Goal: Answer question/provide support: Share knowledge or assist other users

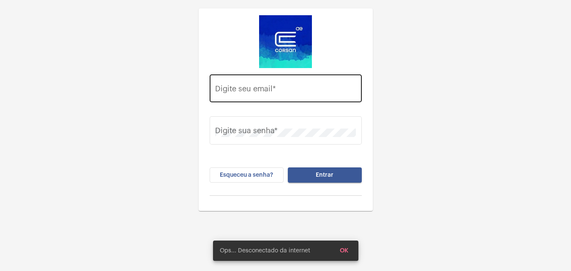
click at [259, 84] on div "Digite seu email *" at bounding box center [285, 87] width 141 height 30
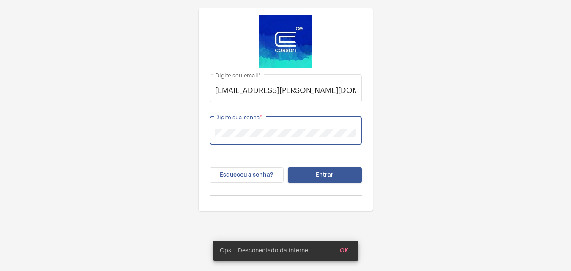
click at [333, 179] on button "Entrar" at bounding box center [325, 174] width 74 height 15
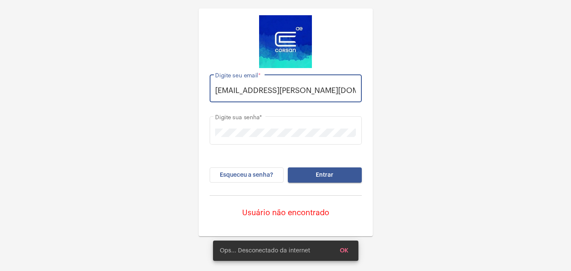
click at [301, 91] on input "thauany.nunes@operacocorsan.com.br" at bounding box center [285, 90] width 141 height 8
type input "thauany.nunes@operacaocorsan.com.br"
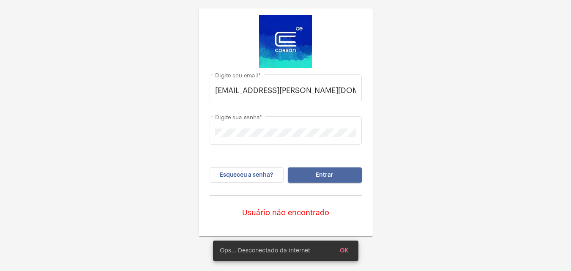
click at [334, 175] on button "Entrar" at bounding box center [325, 174] width 74 height 15
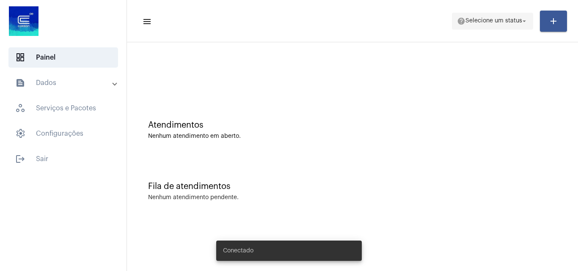
click at [504, 16] on span "help Selecione um status arrow_drop_down" at bounding box center [492, 20] width 71 height 15
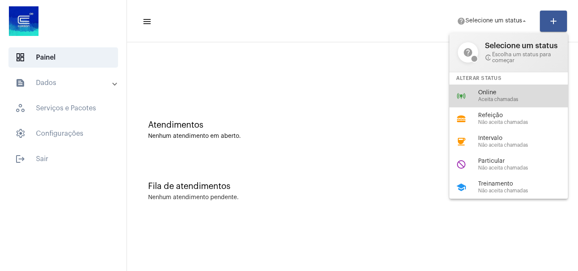
click at [480, 88] on div "online_prediction Online Aceita chamadas" at bounding box center [515, 96] width 132 height 23
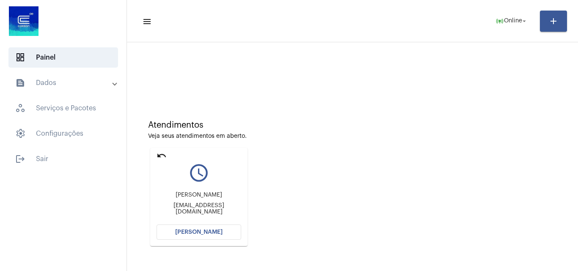
click at [208, 227] on button "[PERSON_NAME]" at bounding box center [198, 232] width 85 height 15
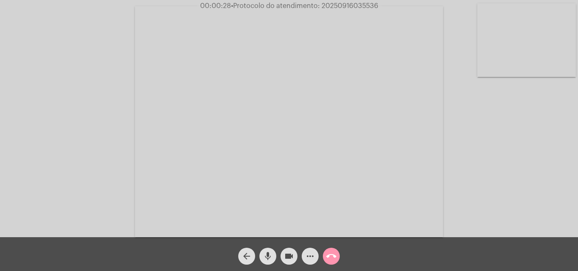
click at [306, 257] on mat-icon "more_horiz" at bounding box center [310, 256] width 10 height 10
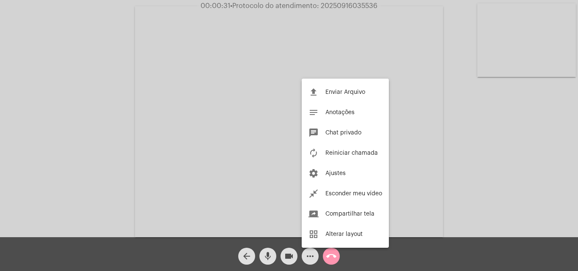
click at [478, 160] on div at bounding box center [289, 135] width 578 height 271
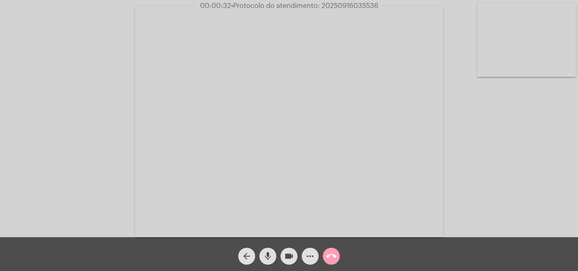
click at [334, 255] on mat-icon "call_end" at bounding box center [331, 256] width 10 height 10
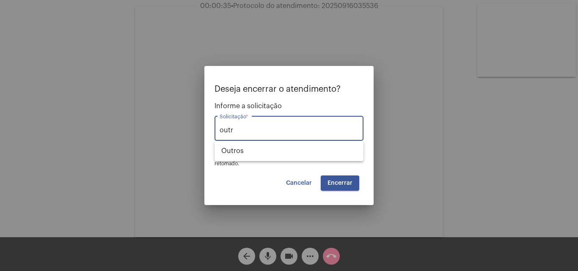
type input "outr"
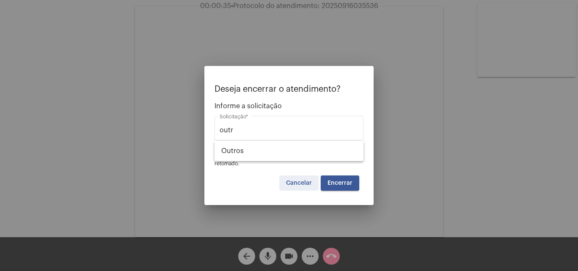
click at [296, 185] on span "Cancelar" at bounding box center [299, 183] width 26 height 6
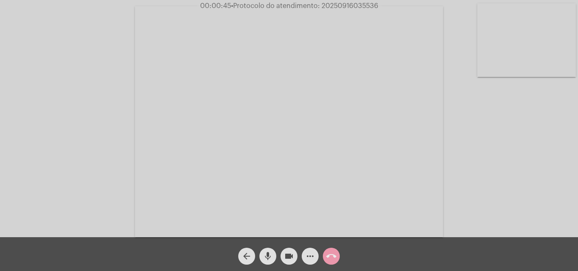
click at [330, 255] on mat-icon "call_end" at bounding box center [331, 256] width 10 height 10
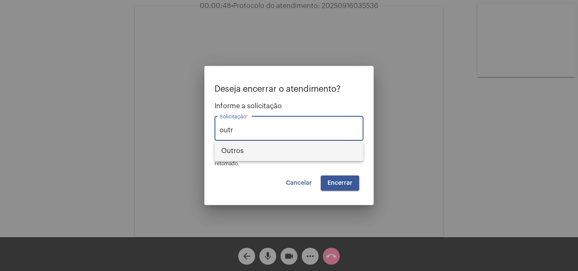
click at [328, 147] on span "Outros" at bounding box center [288, 151] width 135 height 20
type input "Outros"
click at [341, 186] on button "Encerrar" at bounding box center [340, 182] width 38 height 15
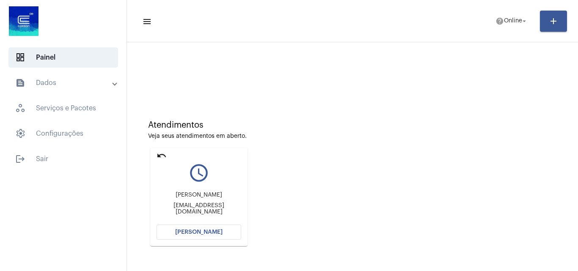
click at [235, 231] on button "[PERSON_NAME]" at bounding box center [198, 232] width 85 height 15
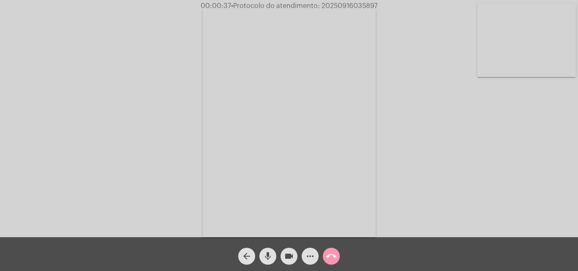
click at [551, 60] on video at bounding box center [526, 40] width 99 height 74
click at [116, 118] on video at bounding box center [106, 120] width 99 height 131
click at [361, 3] on span "• Protocolo do atendimento: 20250916035897" at bounding box center [303, 6] width 146 height 7
copy span "20250916035897"
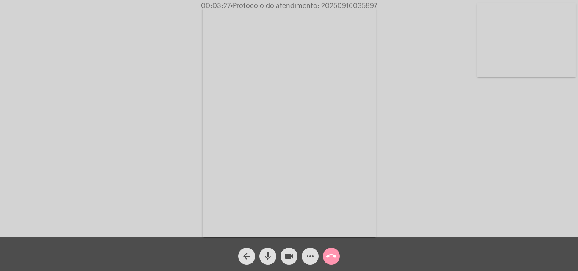
copy span "20250916035897"
click at [337, 257] on button "call_end" at bounding box center [331, 256] width 17 height 17
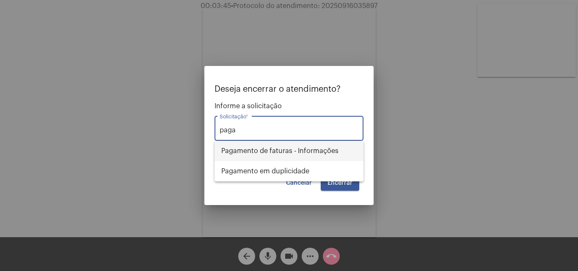
click at [310, 156] on span "Pagamento de faturas - Informações" at bounding box center [288, 151] width 135 height 20
type input "Pagamento de faturas - Informações"
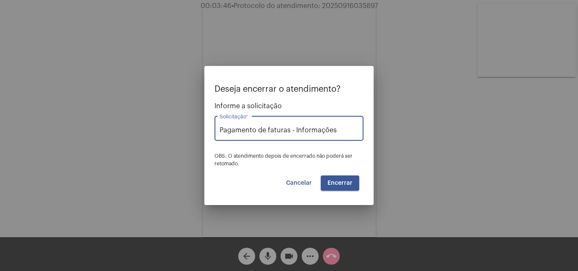
click at [342, 178] on button "Encerrar" at bounding box center [340, 182] width 38 height 15
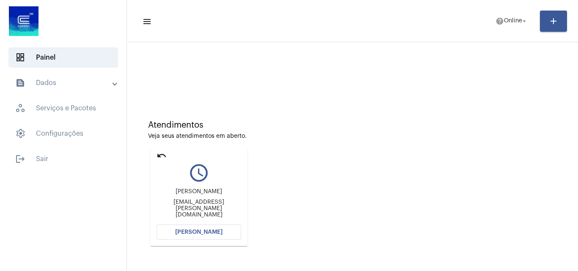
click at [156, 162] on div "undo" at bounding box center [161, 157] width 10 height 12
click at [165, 157] on mat-icon "undo" at bounding box center [161, 156] width 10 height 10
click at [210, 230] on span "[PERSON_NAME]" at bounding box center [198, 232] width 47 height 6
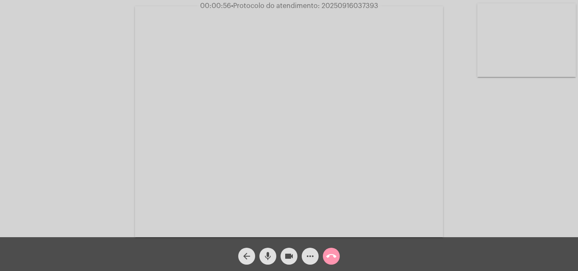
click at [312, 255] on mat-icon "more_horiz" at bounding box center [310, 256] width 10 height 10
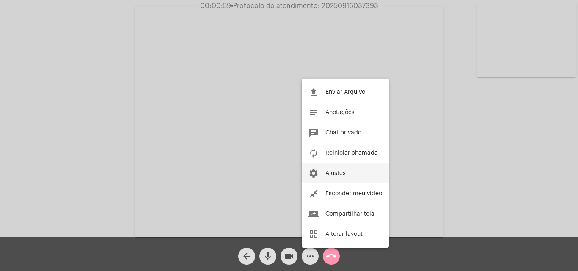
click at [347, 176] on button "settings Ajustes" at bounding box center [344, 173] width 87 height 20
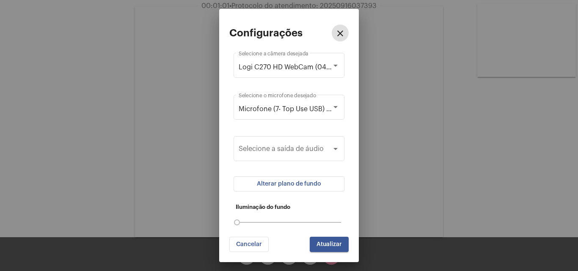
click at [301, 184] on span "Alterar plano de fundo" at bounding box center [289, 184] width 64 height 6
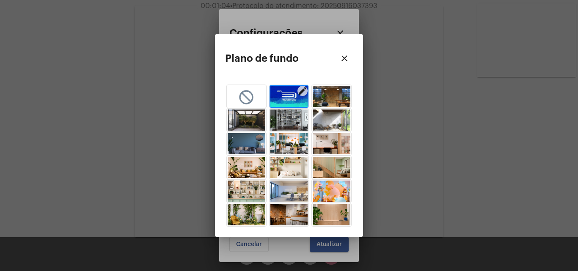
click at [348, 55] on mat-icon "close" at bounding box center [344, 58] width 10 height 10
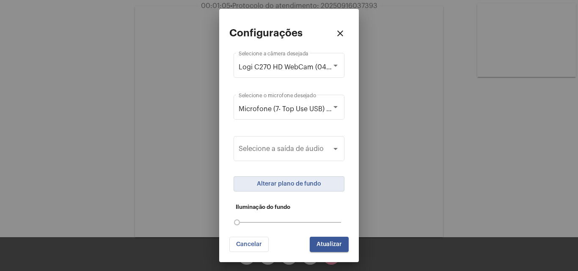
click at [339, 244] on span "Atualizar" at bounding box center [328, 244] width 25 height 6
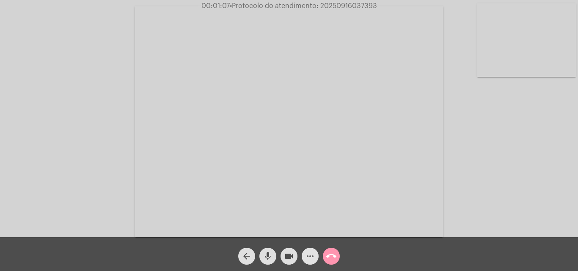
click at [310, 258] on mat-icon "more_horiz" at bounding box center [310, 256] width 10 height 10
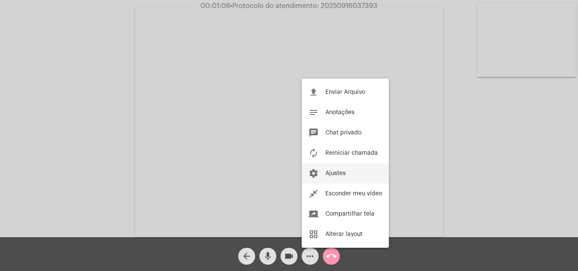
click at [340, 177] on button "settings Ajustes" at bounding box center [344, 173] width 87 height 20
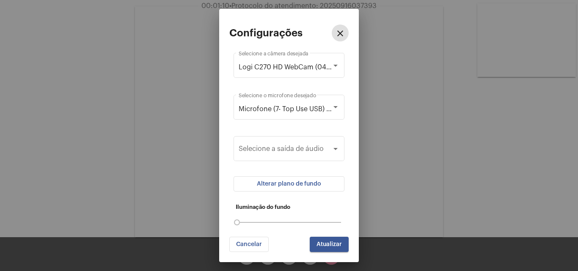
click at [314, 178] on button "Alterar plano de fundo" at bounding box center [288, 183] width 111 height 15
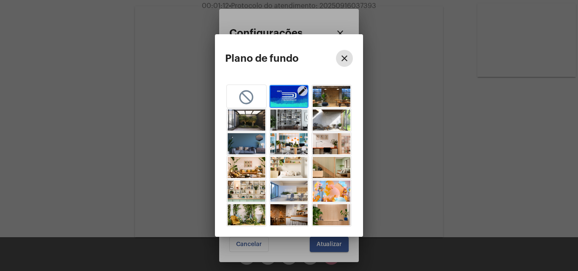
click at [275, 92] on img "button" at bounding box center [289, 96] width 38 height 21
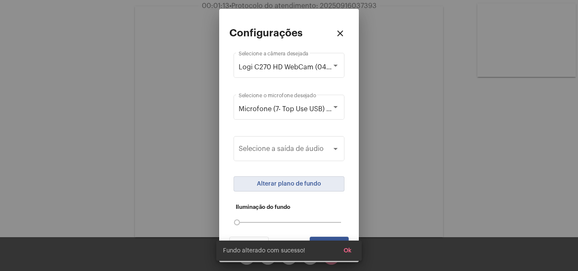
click at [351, 249] on span "Ok" at bounding box center [347, 251] width 8 height 6
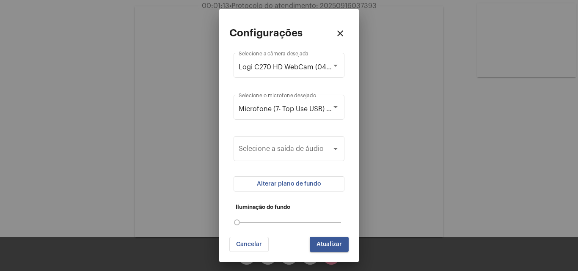
click at [331, 245] on span "Atualizar" at bounding box center [328, 244] width 25 height 6
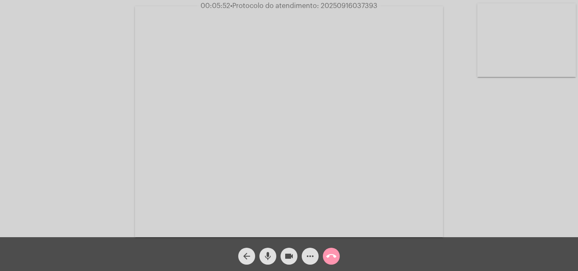
click at [510, 58] on video at bounding box center [526, 40] width 99 height 74
click at [121, 131] on video at bounding box center [106, 121] width 99 height 74
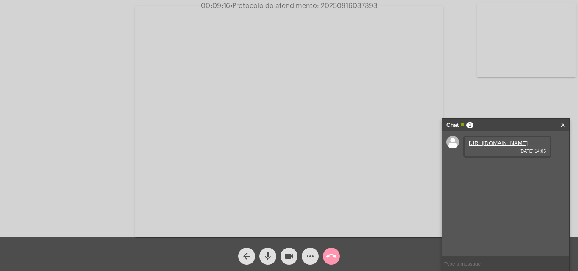
click at [498, 146] on link "https://neft-transfer-bucket.s3.amazonaws.com/temp-35369b31-30b6-545f-3d48-dfc8…" at bounding box center [498, 143] width 59 height 6
click at [539, 53] on video at bounding box center [526, 40] width 99 height 74
click at [131, 114] on video at bounding box center [106, 121] width 99 height 74
click at [545, 37] on video at bounding box center [526, 40] width 99 height 74
click at [134, 126] on video at bounding box center [106, 121] width 99 height 74
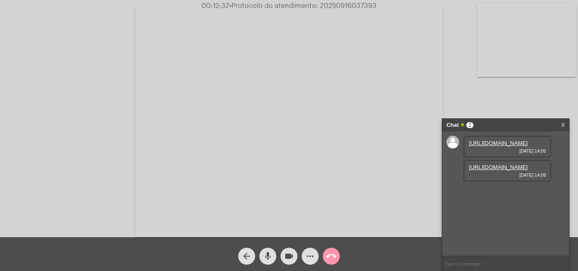
click at [513, 170] on link "https://neft-transfer-bucket.s3.amazonaws.com/temp-34e437cc-5501-8dcc-40d5-bcab…" at bounding box center [498, 167] width 59 height 6
click at [342, 10] on video at bounding box center [289, 121] width 308 height 231
click at [348, 5] on span "• Protocolo do atendimento: 20250916037393" at bounding box center [303, 6] width 147 height 7
copy span "20250916037393"
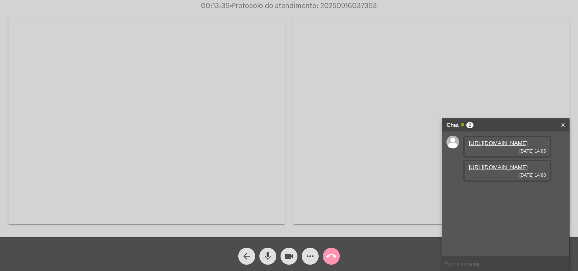
click at [334, 263] on span "call_end" at bounding box center [331, 256] width 10 height 17
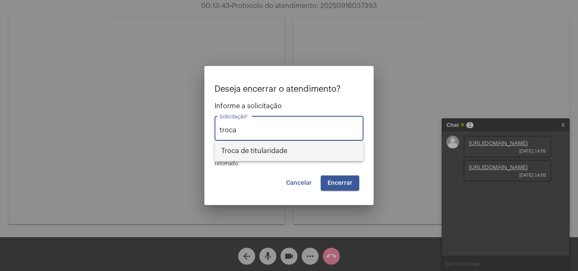
click at [262, 158] on span "Troca de titularidade" at bounding box center [288, 151] width 135 height 20
type input "Troca de titularidade"
click at [344, 186] on button "Encerrar" at bounding box center [340, 182] width 38 height 15
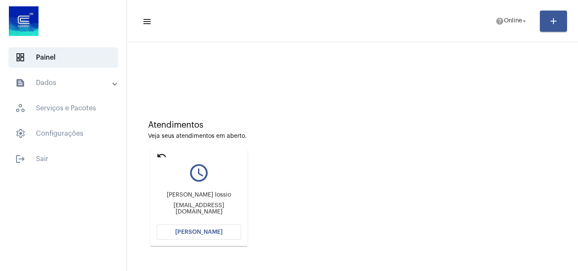
drag, startPoint x: 162, startPoint y: 155, endPoint x: 137, endPoint y: 82, distance: 77.2
click at [163, 155] on mat-icon "undo" at bounding box center [161, 156] width 10 height 10
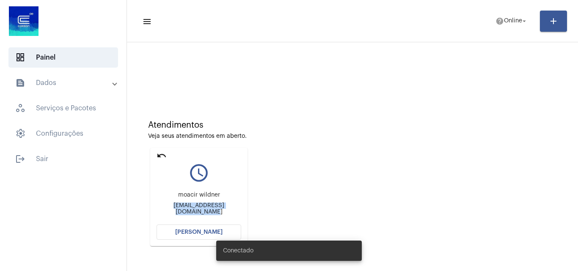
drag, startPoint x: 151, startPoint y: 213, endPoint x: 257, endPoint y: 208, distance: 105.8
click at [257, 208] on div "Atendimentos Veja seus atendimentos em aberto. undo query_builder moacir wildne…" at bounding box center [352, 180] width 442 height 170
copy div "moacirfortaleza@hotmail.com"
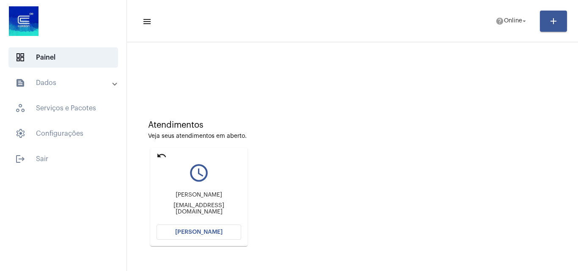
click at [208, 234] on span "[PERSON_NAME]" at bounding box center [198, 232] width 47 height 6
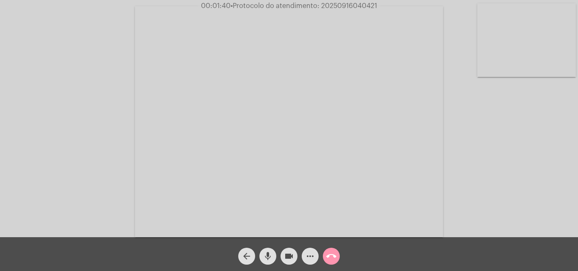
click at [542, 51] on video at bounding box center [526, 40] width 99 height 74
click at [94, 114] on video at bounding box center [106, 121] width 99 height 74
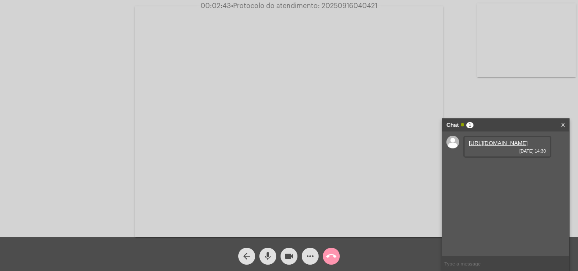
click at [503, 146] on link "https://neft-transfer-bucket.s3.amazonaws.com/temp-06f810c9-b733-3b5d-6391-c31f…" at bounding box center [498, 143] width 59 height 6
click at [315, 252] on button "more_horiz" at bounding box center [309, 256] width 17 height 17
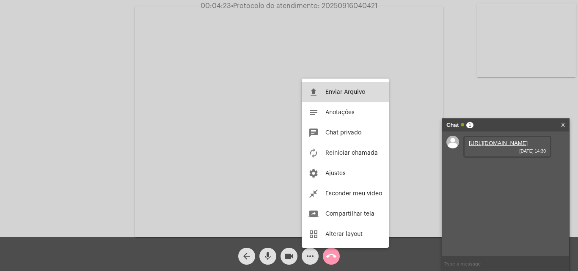
click at [353, 92] on span "Enviar Arquivo" at bounding box center [345, 92] width 40 height 6
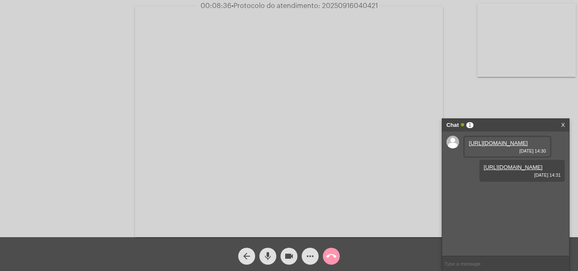
click at [364, 3] on span "• Protocolo do atendimento: 20250916040421" at bounding box center [304, 6] width 146 height 7
copy span "20250916040421"
click at [480, 265] on input "text" at bounding box center [505, 263] width 127 height 15
paste input "20250916040421"
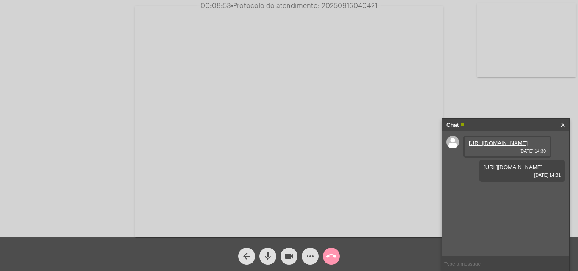
type input "20250916040421"
click at [332, 260] on mat-icon "call_end" at bounding box center [331, 256] width 10 height 10
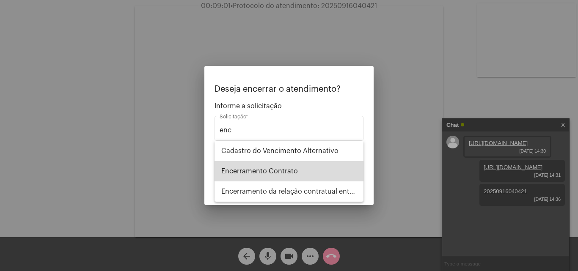
click at [291, 175] on span "Encerramento Contrato" at bounding box center [288, 171] width 135 height 20
type input "Encerramento Contrato"
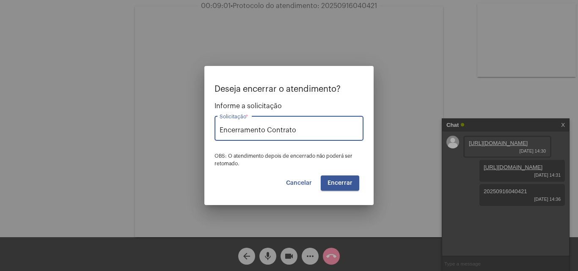
click at [338, 180] on span "Encerrar" at bounding box center [339, 183] width 25 height 6
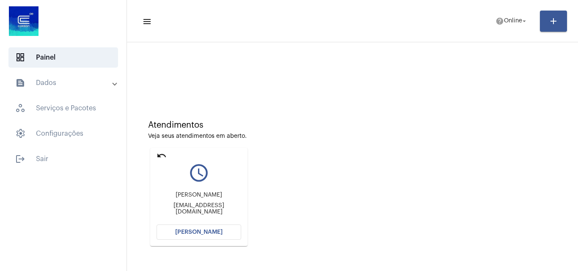
click at [224, 221] on div "Alana Rodrigues alana_585@hotmail.com" at bounding box center [198, 203] width 85 height 38
click at [196, 233] on span "[PERSON_NAME]" at bounding box center [198, 232] width 47 height 6
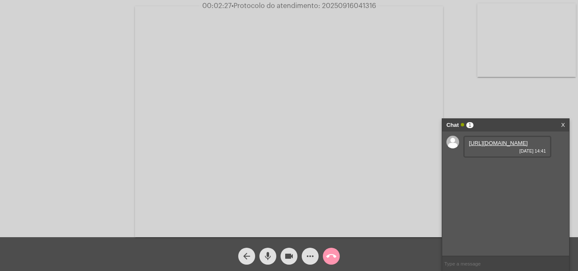
click at [505, 146] on link "https://neft-transfer-bucket.s3.amazonaws.com/temp-794a72f4-d14a-e765-e879-78b9…" at bounding box center [498, 143] width 59 height 6
click at [509, 170] on link "https://neft-transfer-bucket.s3.amazonaws.com/temp-c9607528-0a30-98ad-5594-843d…" at bounding box center [498, 167] width 59 height 6
click at [552, 175] on div "https://neft-transfer-bucket.s3.amazonaws.com/temp-794a72f4-d14a-e765-e879-78b9…" at bounding box center [505, 194] width 127 height 124
click at [484, 195] on link "https://neft-transfer-bucket.s3.amazonaws.com/temp-75806c9e-3b78-c50e-f559-dbc6…" at bounding box center [498, 191] width 59 height 6
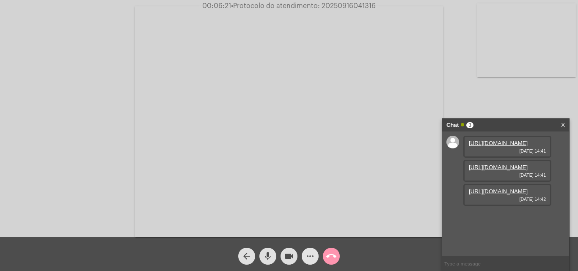
click at [310, 258] on mat-icon "more_horiz" at bounding box center [310, 256] width 10 height 10
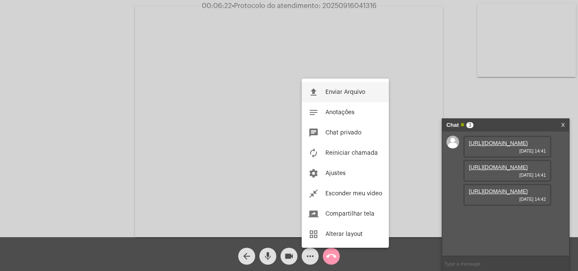
click at [339, 98] on button "file_upload Enviar Arquivo" at bounding box center [344, 92] width 87 height 20
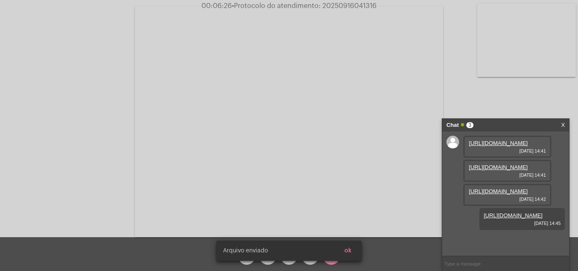
scroll to position [50, 0]
click at [359, 5] on span "• Protocolo do atendimento: 20250916041316" at bounding box center [304, 6] width 145 height 7
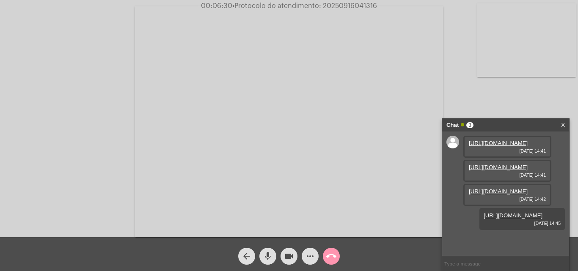
copy span "20250916041316"
click at [467, 263] on input "text" at bounding box center [505, 263] width 127 height 15
paste input "20250916041316"
type input "20250916041316"
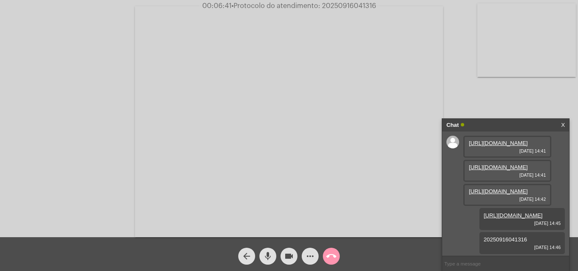
click at [328, 262] on span "call_end" at bounding box center [331, 256] width 10 height 17
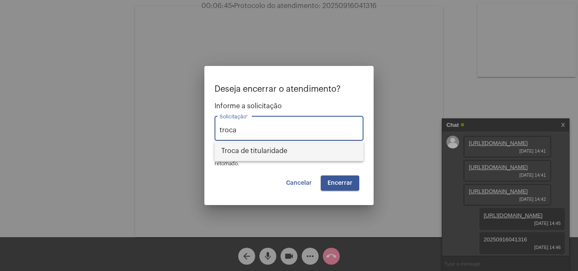
click at [298, 148] on span "Troca de titularidade" at bounding box center [288, 151] width 135 height 20
type input "Troca de titularidade"
click at [338, 190] on button "Encerrar" at bounding box center [340, 182] width 38 height 15
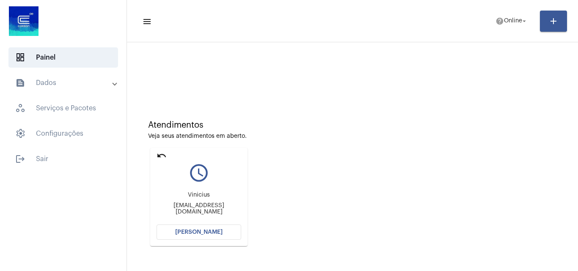
click at [186, 227] on button "[PERSON_NAME]" at bounding box center [198, 232] width 85 height 15
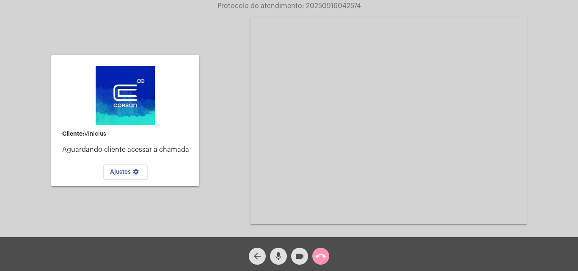
click at [348, 99] on video at bounding box center [388, 120] width 276 height 207
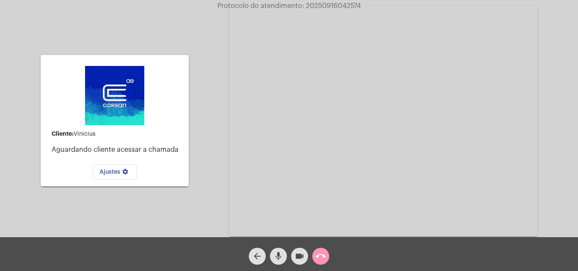
click at [348, 99] on video at bounding box center [383, 120] width 308 height 231
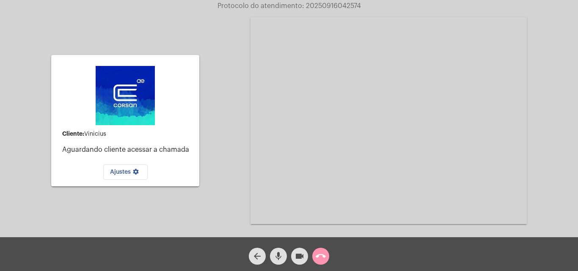
drag, startPoint x: 348, startPoint y: 99, endPoint x: 339, endPoint y: 110, distance: 14.1
drag, startPoint x: 339, startPoint y: 110, endPoint x: 323, endPoint y: 262, distance: 152.6
click at [323, 262] on span "call_end" at bounding box center [320, 256] width 10 height 17
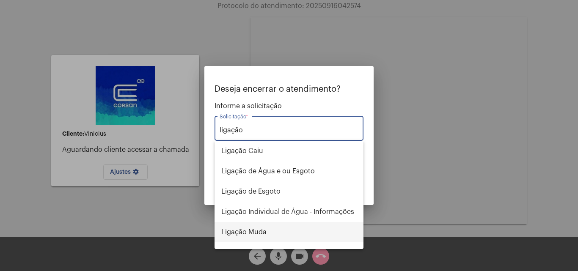
click at [266, 228] on span "Ligação Muda" at bounding box center [288, 232] width 135 height 20
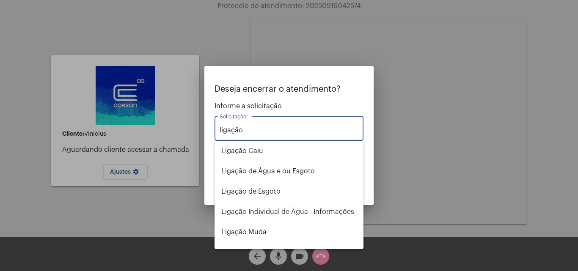
type input "Ligação Muda"
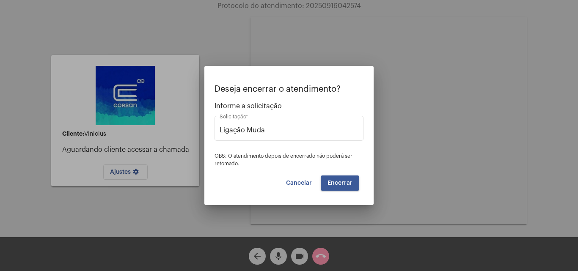
click at [345, 187] on button "Encerrar" at bounding box center [340, 182] width 38 height 15
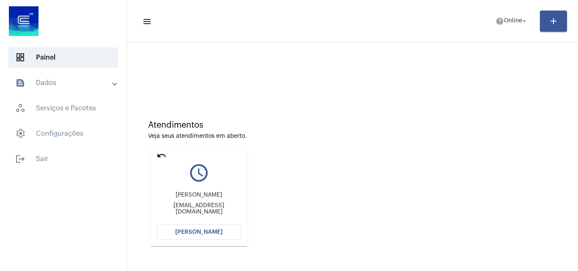
click at [197, 236] on button "[PERSON_NAME]" at bounding box center [198, 232] width 85 height 15
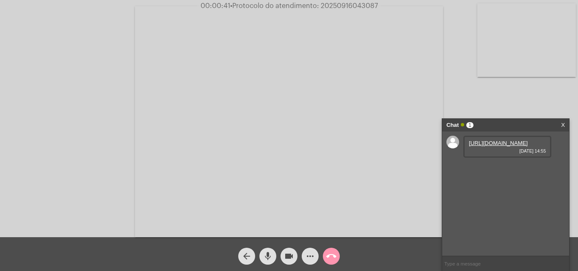
click at [491, 142] on link "https://neft-transfer-bucket.s3.amazonaws.com/temp-50b448d9-cad6-6988-f05c-a695…" at bounding box center [498, 143] width 59 height 6
click at [491, 170] on link "https://neft-transfer-bucket.s3.amazonaws.com/temp-caa8535b-ee41-256a-38e0-8a5c…" at bounding box center [498, 167] width 59 height 6
click at [366, 11] on video at bounding box center [289, 121] width 308 height 231
click at [364, 5] on span "• Protocolo do atendimento: 20250916043087" at bounding box center [304, 6] width 148 height 7
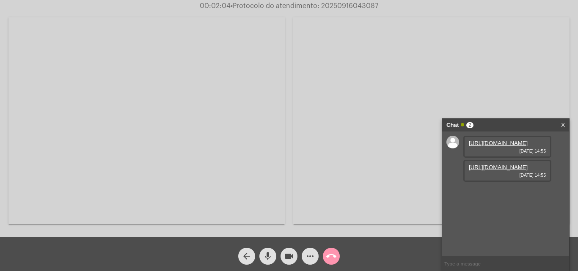
copy span "20250916043087"
click at [354, 3] on span "• Protocolo do atendimento: 20250916043087" at bounding box center [304, 6] width 148 height 7
copy span "20250916043087"
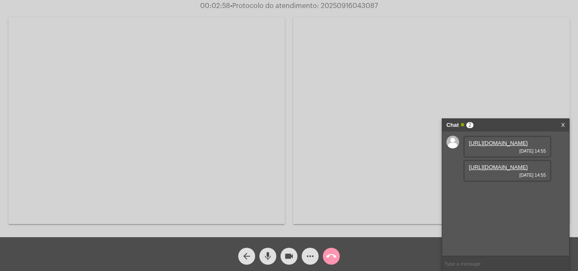
click at [230, 142] on video at bounding box center [146, 120] width 276 height 207
click at [488, 195] on link "https://neft-transfer-bucket.s3.amazonaws.com/temp-5efe713b-0087-48e5-77d3-7ea1…" at bounding box center [498, 191] width 59 height 6
click at [514, 219] on link "https://neft-transfer-bucket.s3.amazonaws.com/temp-503b3532-311c-09c9-cbd0-0a35…" at bounding box center [498, 215] width 59 height 6
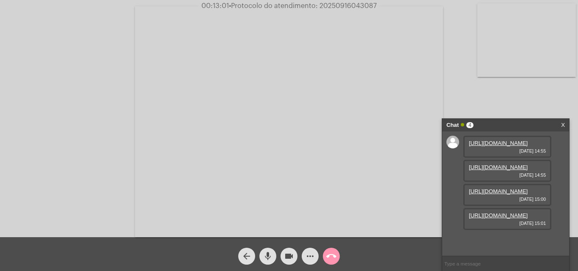
click at [330, 256] on mat-icon "call_end" at bounding box center [331, 256] width 10 height 10
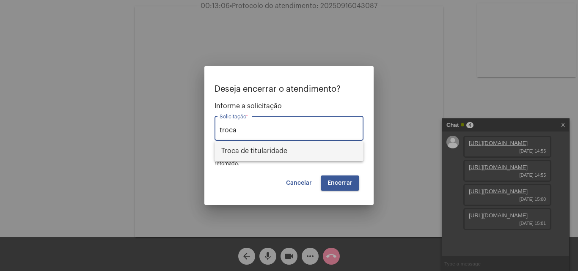
click at [296, 145] on span "Troca de titularidade" at bounding box center [288, 151] width 135 height 20
type input "Troca de titularidade"
click at [354, 185] on button "Encerrar" at bounding box center [340, 182] width 38 height 15
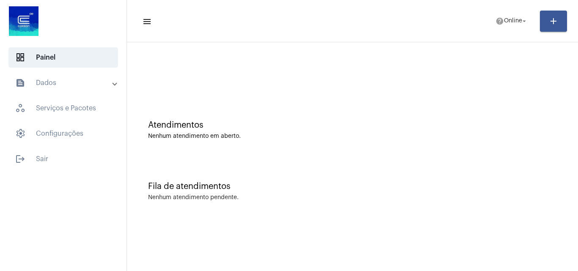
click at [385, 76] on div at bounding box center [352, 75] width 408 height 6
click at [504, 30] on mat-toolbar-row "menu help Online arrow_drop_down add" at bounding box center [352, 21] width 451 height 27
click at [507, 26] on span "help Online arrow_drop_down" at bounding box center [511, 20] width 33 height 15
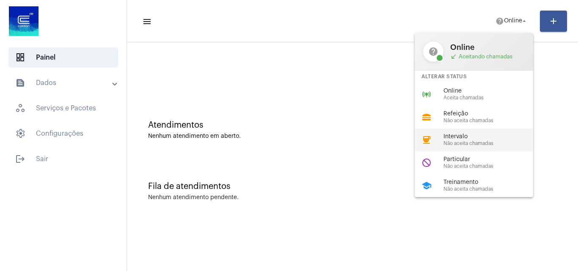
click at [463, 149] on div "coffee Intervalo Não aceita chamadas" at bounding box center [480, 140] width 132 height 23
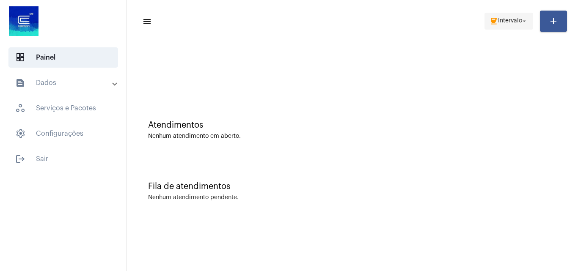
click at [508, 22] on span "Intervalo" at bounding box center [510, 21] width 24 height 6
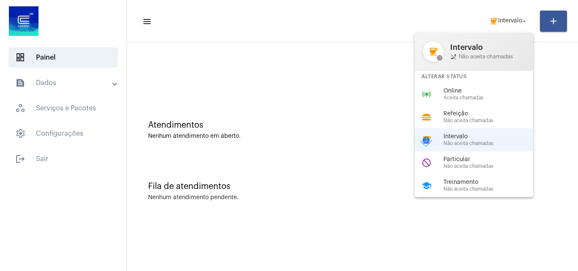
click at [474, 158] on span "Particular" at bounding box center [491, 159] width 96 height 6
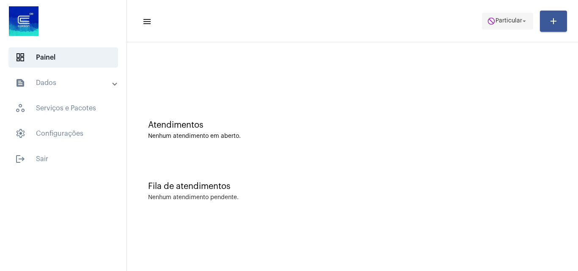
click at [488, 22] on mat-icon "do_not_disturb" at bounding box center [491, 21] width 8 height 8
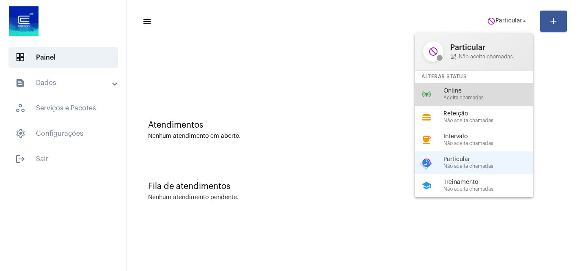
click at [471, 89] on span "Online" at bounding box center [491, 91] width 96 height 6
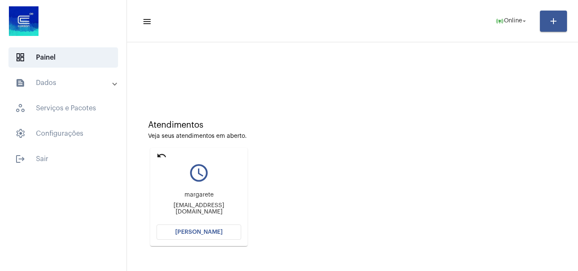
click at [224, 230] on button "[PERSON_NAME]" at bounding box center [198, 232] width 85 height 15
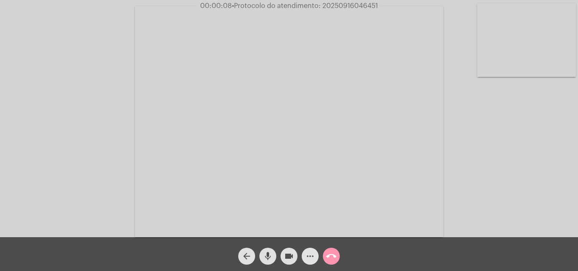
click at [312, 257] on mat-icon "more_horiz" at bounding box center [310, 256] width 10 height 10
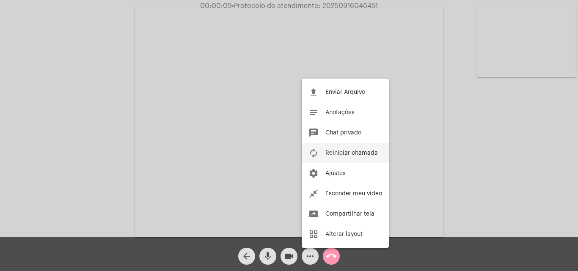
click at [360, 157] on button "autorenew Reiniciar chamada" at bounding box center [344, 153] width 87 height 20
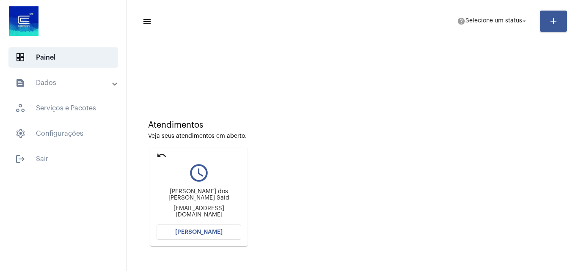
click at [369, 134] on div "Veja seus atendimentos em aberto." at bounding box center [352, 136] width 408 height 6
click at [193, 233] on span "[PERSON_NAME]" at bounding box center [198, 232] width 47 height 6
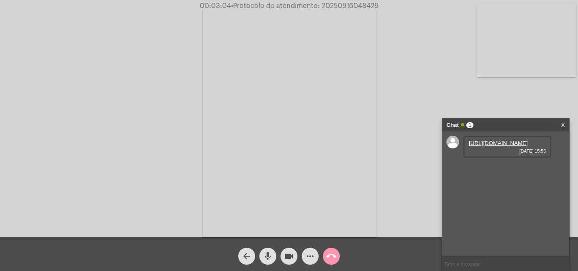
click at [496, 146] on link "[URL][DOMAIN_NAME]" at bounding box center [498, 143] width 59 height 6
click at [495, 170] on link "[URL][DOMAIN_NAME]" at bounding box center [498, 167] width 59 height 6
click at [506, 195] on link "[URL][DOMAIN_NAME]" at bounding box center [498, 191] width 59 height 6
drag, startPoint x: 387, startPoint y: 260, endPoint x: 298, endPoint y: 148, distance: 142.9
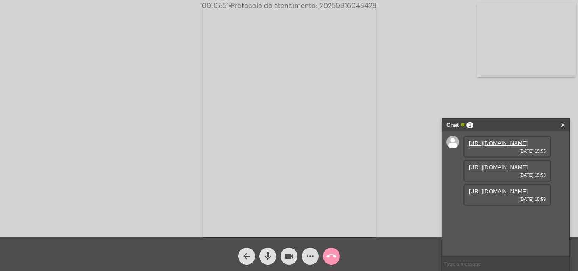
click at [299, 148] on video at bounding box center [289, 121] width 173 height 231
click at [165, 105] on video at bounding box center [129, 120] width 173 height 231
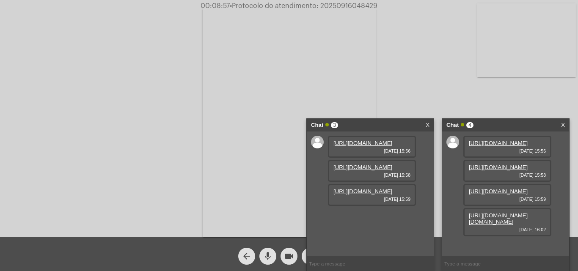
scroll to position [50, 0]
click at [492, 225] on link "[URL][DOMAIN_NAME][DOMAIN_NAME]" at bounding box center [498, 218] width 59 height 13
click at [428, 126] on link "X" at bounding box center [427, 125] width 4 height 13
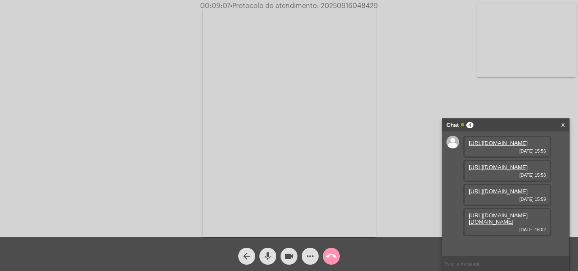
click at [504, 225] on link "[URL][DOMAIN_NAME][DOMAIN_NAME]" at bounding box center [498, 218] width 59 height 13
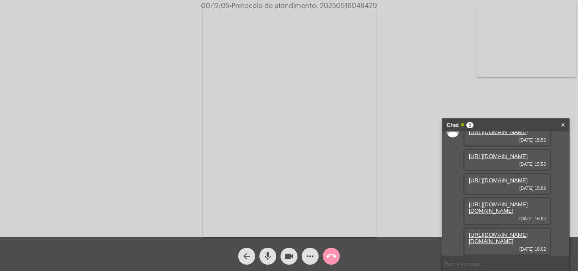
scroll to position [93, 0]
click at [309, 258] on mat-icon "more_horiz" at bounding box center [310, 256] width 10 height 10
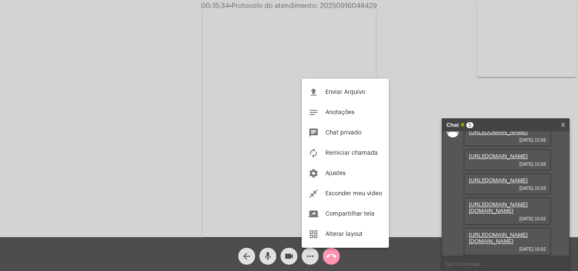
click at [349, 92] on span "Enviar Arquivo" at bounding box center [345, 92] width 40 height 6
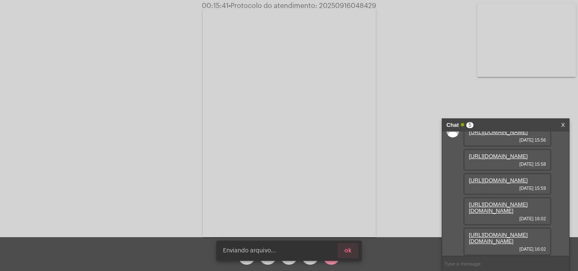
click at [346, 248] on span "ok" at bounding box center [347, 251] width 7 height 6
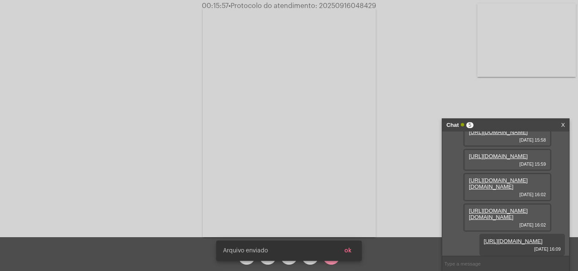
scroll to position [137, 0]
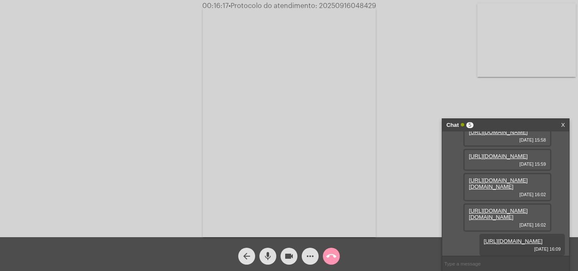
click at [360, 4] on span "• Protocolo do atendimento: 20250916048429" at bounding box center [302, 6] width 148 height 7
click at [325, 252] on button "call_end" at bounding box center [331, 256] width 17 height 17
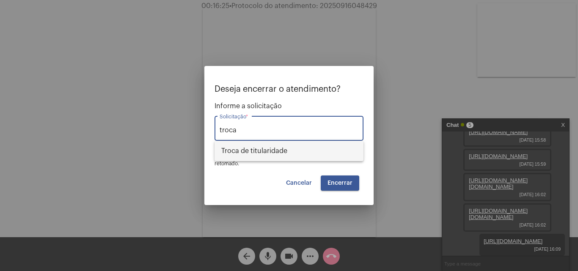
click at [280, 149] on span "Troca de titularidade" at bounding box center [288, 151] width 135 height 20
type input "Troca de titularidade"
click at [338, 186] on button "Encerrar" at bounding box center [340, 182] width 38 height 15
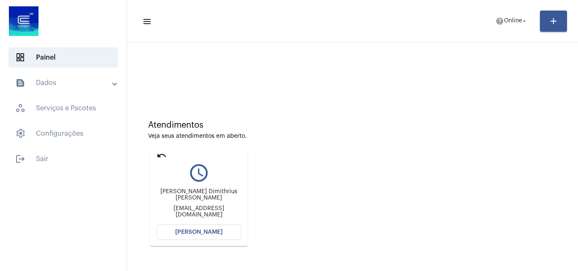
scroll to position [60, 0]
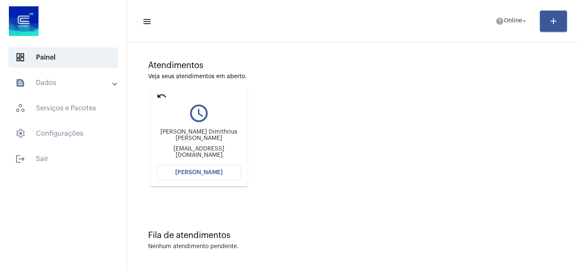
click at [209, 173] on span "[PERSON_NAME]" at bounding box center [198, 173] width 47 height 6
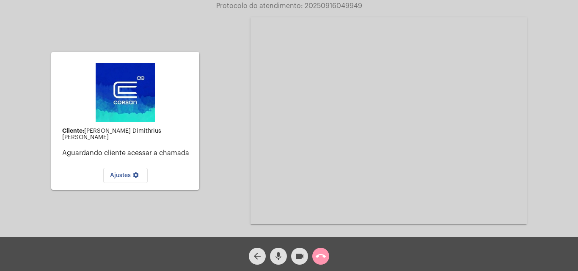
click at [320, 255] on mat-icon "call_end" at bounding box center [320, 256] width 10 height 10
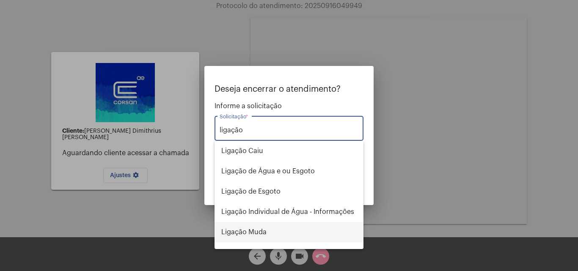
click at [273, 230] on span "Ligação Muda" at bounding box center [288, 232] width 135 height 20
type input "Ligação Muda"
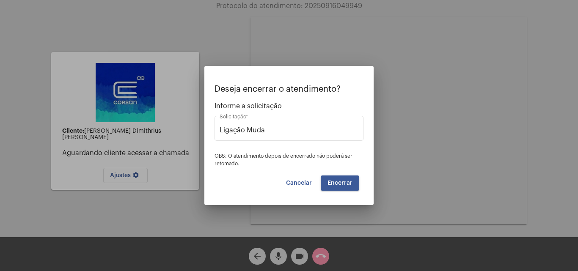
click at [345, 180] on span "Encerrar" at bounding box center [339, 183] width 25 height 6
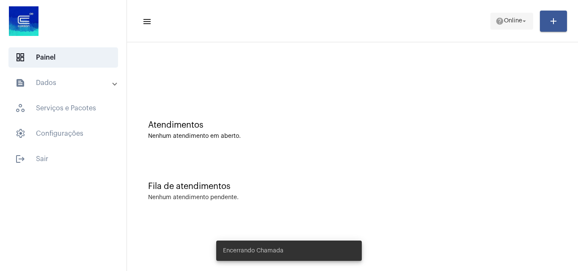
click at [514, 24] on span "help Online arrow_drop_down" at bounding box center [511, 20] width 33 height 15
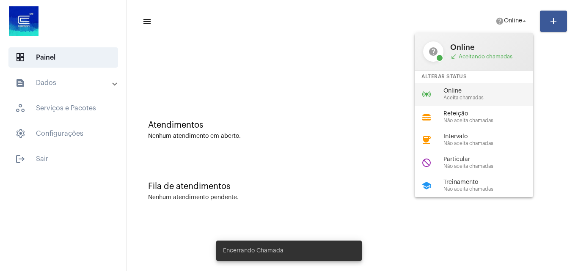
click at [458, 104] on div "online_prediction Online Aceita chamadas" at bounding box center [480, 94] width 132 height 23
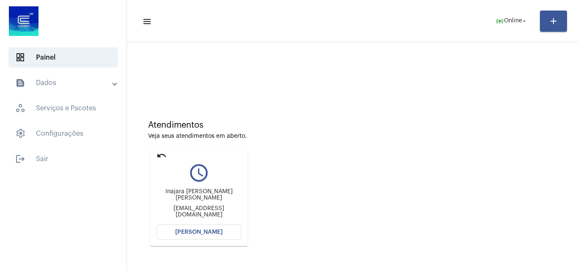
click at [211, 233] on span "[PERSON_NAME]" at bounding box center [198, 232] width 47 height 6
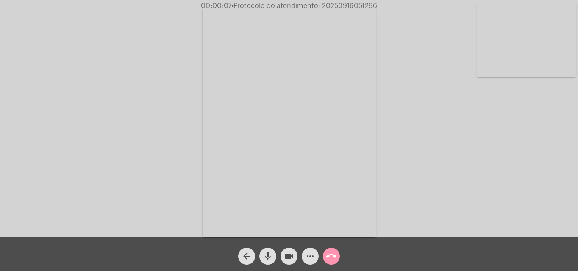
click at [524, 50] on video at bounding box center [526, 40] width 99 height 74
click at [88, 114] on video at bounding box center [106, 120] width 99 height 131
click at [552, 31] on video at bounding box center [526, 40] width 99 height 74
click at [288, 258] on mat-icon "videocam" at bounding box center [289, 256] width 10 height 10
click at [288, 258] on mat-icon "videocam_off" at bounding box center [289, 256] width 10 height 10
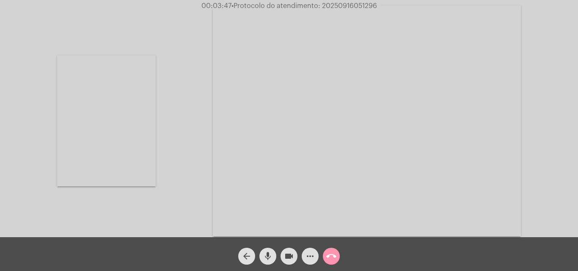
click at [107, 153] on video at bounding box center [106, 120] width 99 height 131
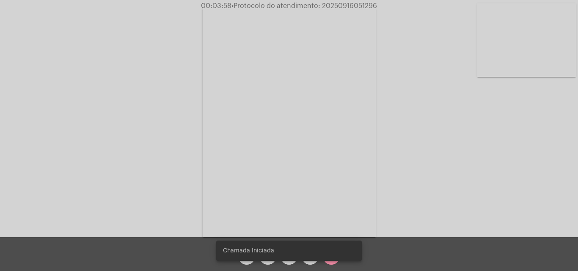
click at [528, 55] on video at bounding box center [526, 40] width 99 height 74
click at [134, 110] on video at bounding box center [106, 120] width 99 height 131
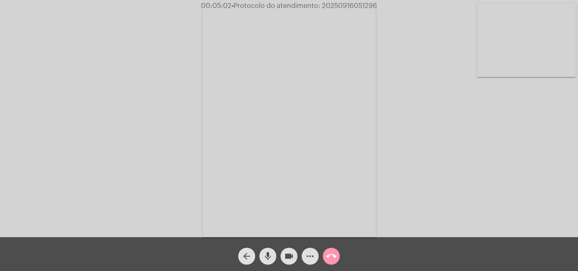
click at [501, 63] on video at bounding box center [526, 40] width 99 height 74
click at [148, 148] on video at bounding box center [106, 120] width 99 height 131
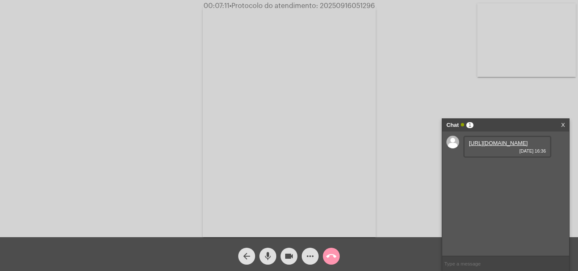
click at [501, 146] on link "[URL][DOMAIN_NAME]" at bounding box center [498, 143] width 59 height 6
click at [511, 170] on link "[URL][DOMAIN_NAME]" at bounding box center [498, 167] width 59 height 6
click at [509, 195] on link "[URL][DOMAIN_NAME]" at bounding box center [498, 191] width 59 height 6
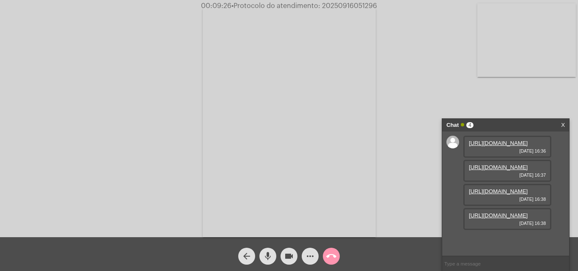
scroll to position [50, 0]
click at [509, 219] on link "[URL][DOMAIN_NAME]" at bounding box center [498, 215] width 59 height 6
drag, startPoint x: 561, startPoint y: 180, endPoint x: 561, endPoint y: 197, distance: 16.9
click at [561, 200] on div "[URL][DOMAIN_NAME] [DATE] 16:36 [URL][DOMAIN_NAME] [DATE] 16:37 [URL][DOMAIN_NA…" at bounding box center [505, 194] width 127 height 124
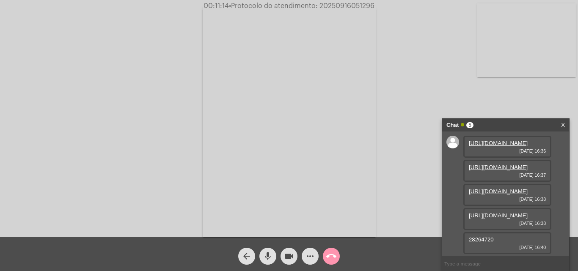
click at [479, 238] on span "28264720" at bounding box center [481, 239] width 25 height 6
copy span "28264720"
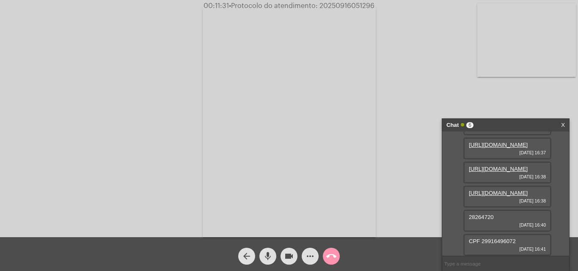
scroll to position [99, 0]
click at [516, 206] on div "[URL][DOMAIN_NAME] [DATE] 16:38" at bounding box center [507, 197] width 88 height 22
click at [475, 265] on input "text" at bounding box center [505, 263] width 127 height 15
paste input "[DOMAIN_NAME]"
click at [517, 50] on video at bounding box center [526, 40] width 99 height 74
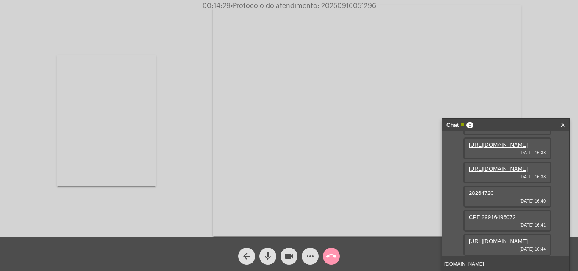
scroll to position [142, 0]
click at [482, 238] on link "[URL][DOMAIN_NAME]" at bounding box center [498, 241] width 59 height 6
click at [109, 141] on video at bounding box center [106, 120] width 99 height 131
click at [487, 238] on link "[URL][DOMAIN_NAME]" at bounding box center [498, 241] width 59 height 6
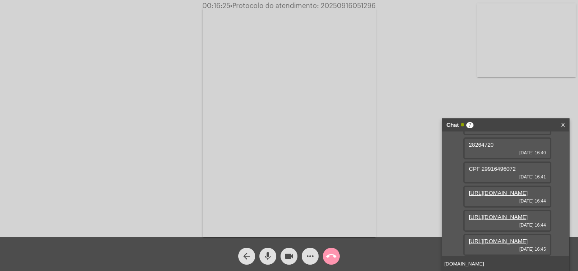
click at [512, 238] on link "[URL][DOMAIN_NAME]" at bounding box center [498, 241] width 59 height 6
click at [356, 3] on span "• Protocolo do atendimento: 20250916051296" at bounding box center [301, 6] width 145 height 7
copy span "20250916051296"
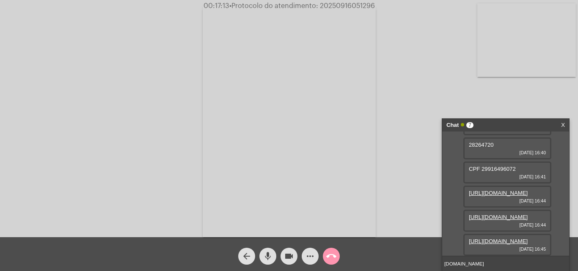
click at [514, 264] on input "[DOMAIN_NAME]" at bounding box center [505, 263] width 127 height 15
paste input "20250916051296"
drag, startPoint x: 543, startPoint y: 263, endPoint x: 495, endPoint y: 266, distance: 47.5
click at [495, 266] on input "[DOMAIN_NAME] - 20250916051296" at bounding box center [505, 263] width 127 height 15
type input "[DOMAIN_NAME]"
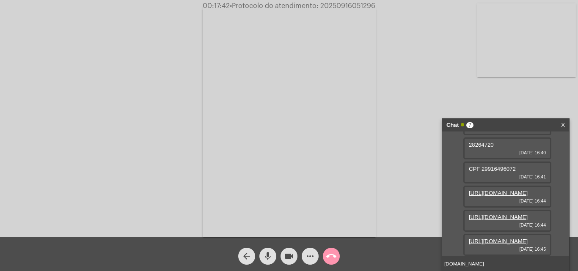
click at [273, 258] on button "mic" at bounding box center [267, 256] width 17 height 17
click at [283, 257] on button "videocam" at bounding box center [288, 256] width 17 height 17
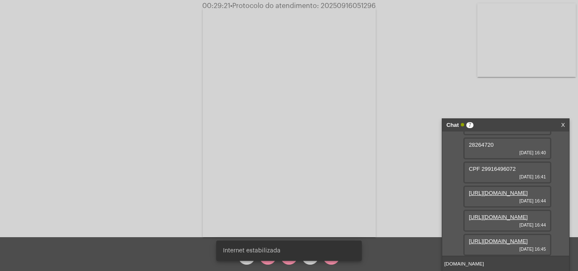
click at [284, 199] on video at bounding box center [289, 121] width 173 height 231
drag, startPoint x: 112, startPoint y: 178, endPoint x: 296, endPoint y: 270, distance: 205.4
click at [112, 178] on video at bounding box center [129, 120] width 173 height 231
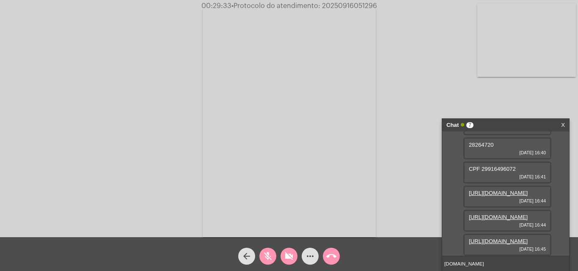
click at [288, 257] on mat-icon "videocam_off" at bounding box center [289, 256] width 10 height 10
click at [266, 256] on mat-icon "mic_off" at bounding box center [268, 256] width 10 height 10
click at [353, 6] on span "• Protocolo do atendimento: 20250916051296" at bounding box center [303, 6] width 145 height 7
copy span "20250916051296"
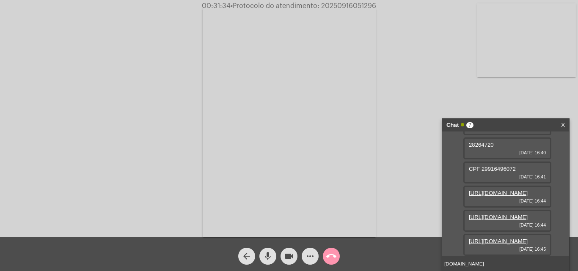
click at [307, 261] on mat-icon "more_horiz" at bounding box center [310, 256] width 10 height 10
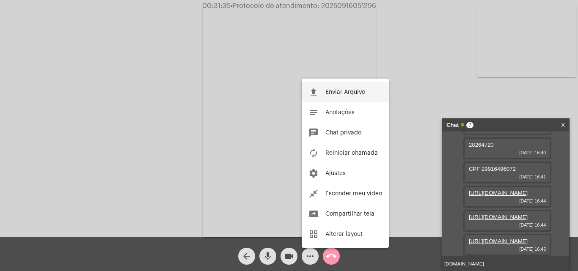
click at [356, 93] on span "Enviar Arquivo" at bounding box center [345, 92] width 40 height 6
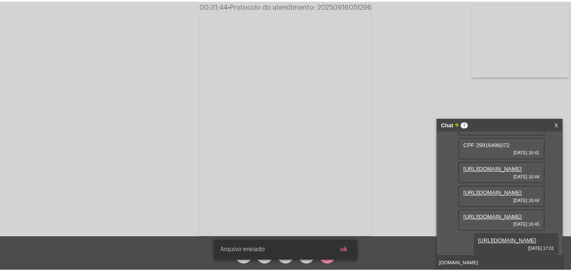
scroll to position [271, 0]
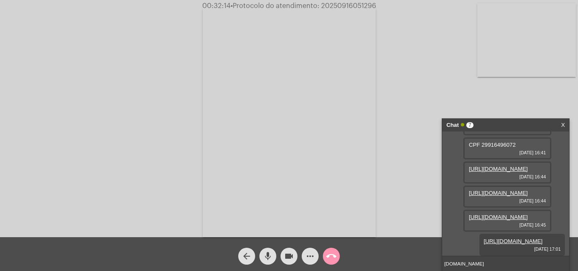
drag, startPoint x: 499, startPoint y: 263, endPoint x: 435, endPoint y: 264, distance: 63.9
click at [435, 264] on app-call "00:32:14 • Protocolo do atendimento: 20250916051296 Acessando Câmera e Microfon…" at bounding box center [289, 135] width 578 height 271
click at [334, 260] on mat-icon "call_end" at bounding box center [331, 256] width 10 height 10
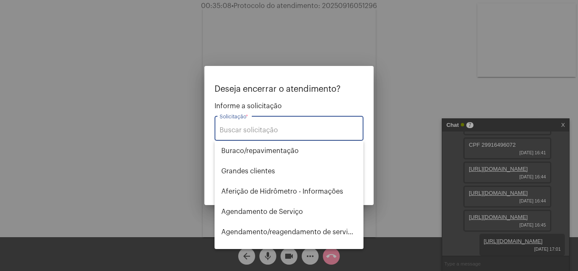
click at [290, 133] on input "Solicitação *" at bounding box center [288, 130] width 139 height 8
click at [277, 127] on input "Solicitação *" at bounding box center [288, 130] width 139 height 8
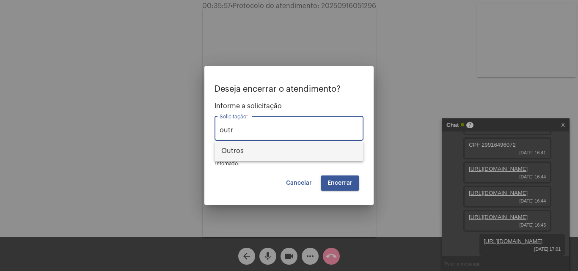
click at [273, 151] on span "Outros" at bounding box center [288, 151] width 135 height 20
type input "Outros"
click at [342, 179] on button "Encerrar" at bounding box center [340, 182] width 38 height 15
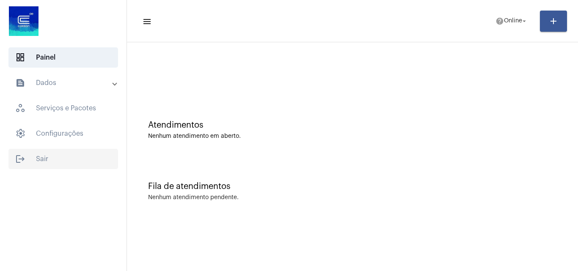
click at [55, 162] on span "logout Sair" at bounding box center [63, 159] width 110 height 20
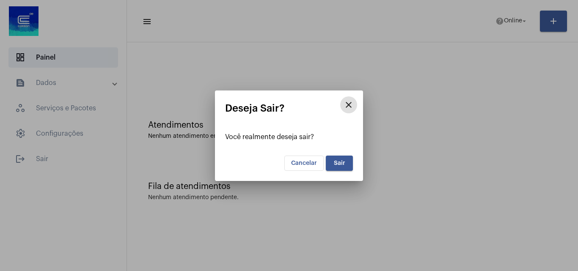
click at [333, 159] on button "Sair" at bounding box center [339, 163] width 27 height 15
